Goal: Navigation & Orientation: Understand site structure

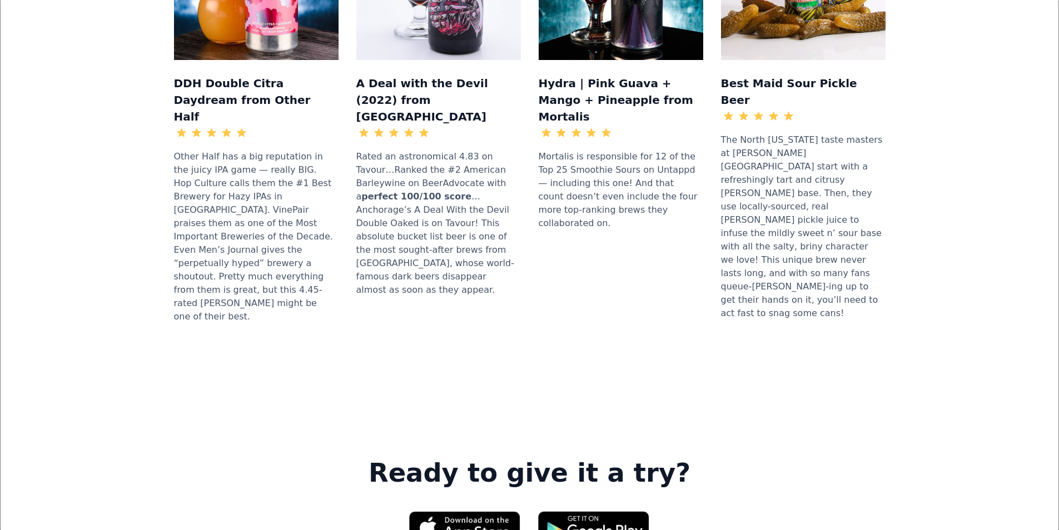
scroll to position [1446, 0]
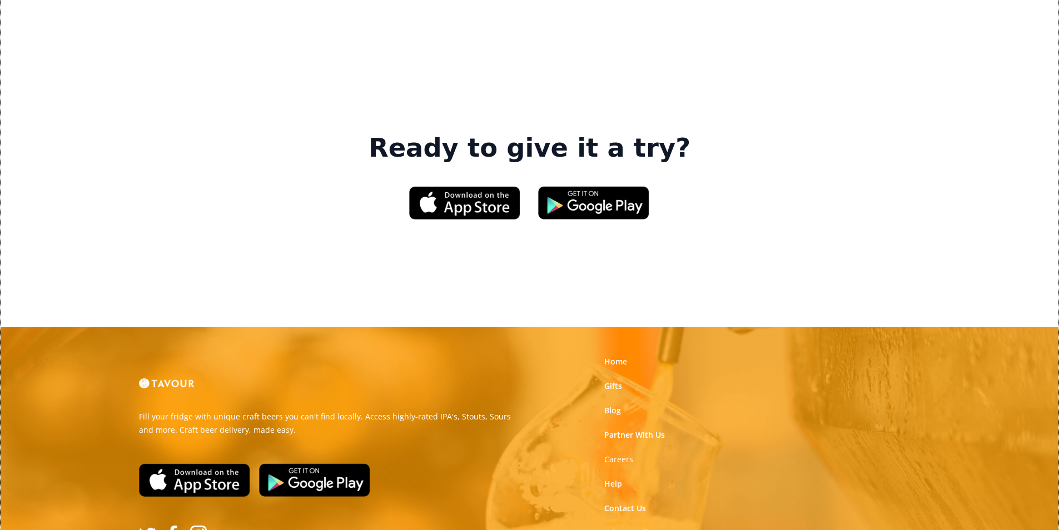
scroll to position [1682, 0]
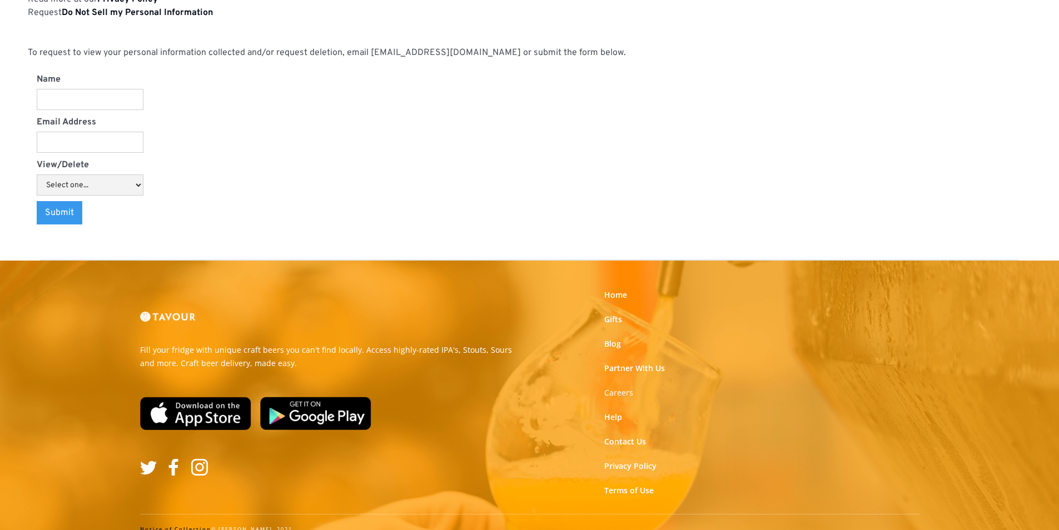
scroll to position [1158, 0]
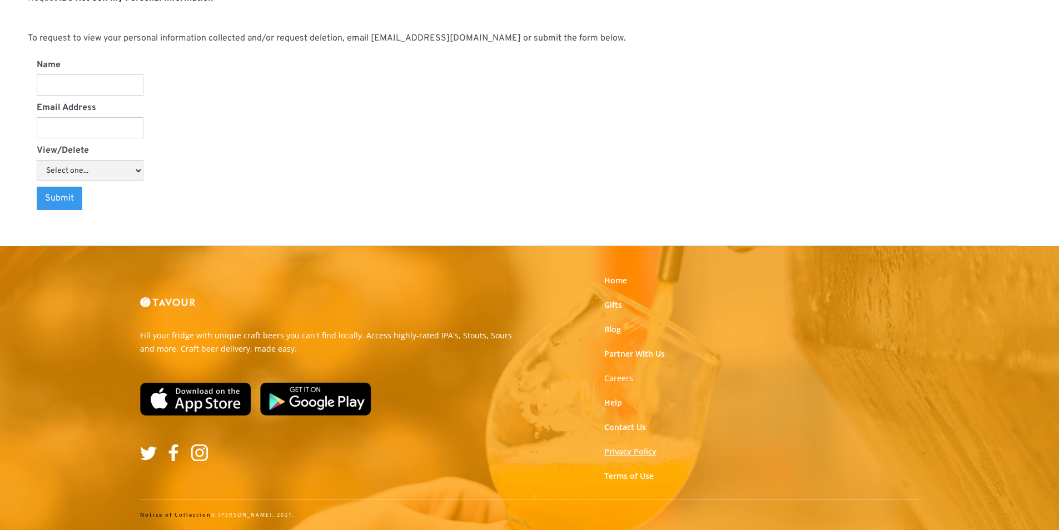
click at [624, 455] on link "Privacy Policy" at bounding box center [630, 451] width 52 height 11
